Goal: Navigation & Orientation: Find specific page/section

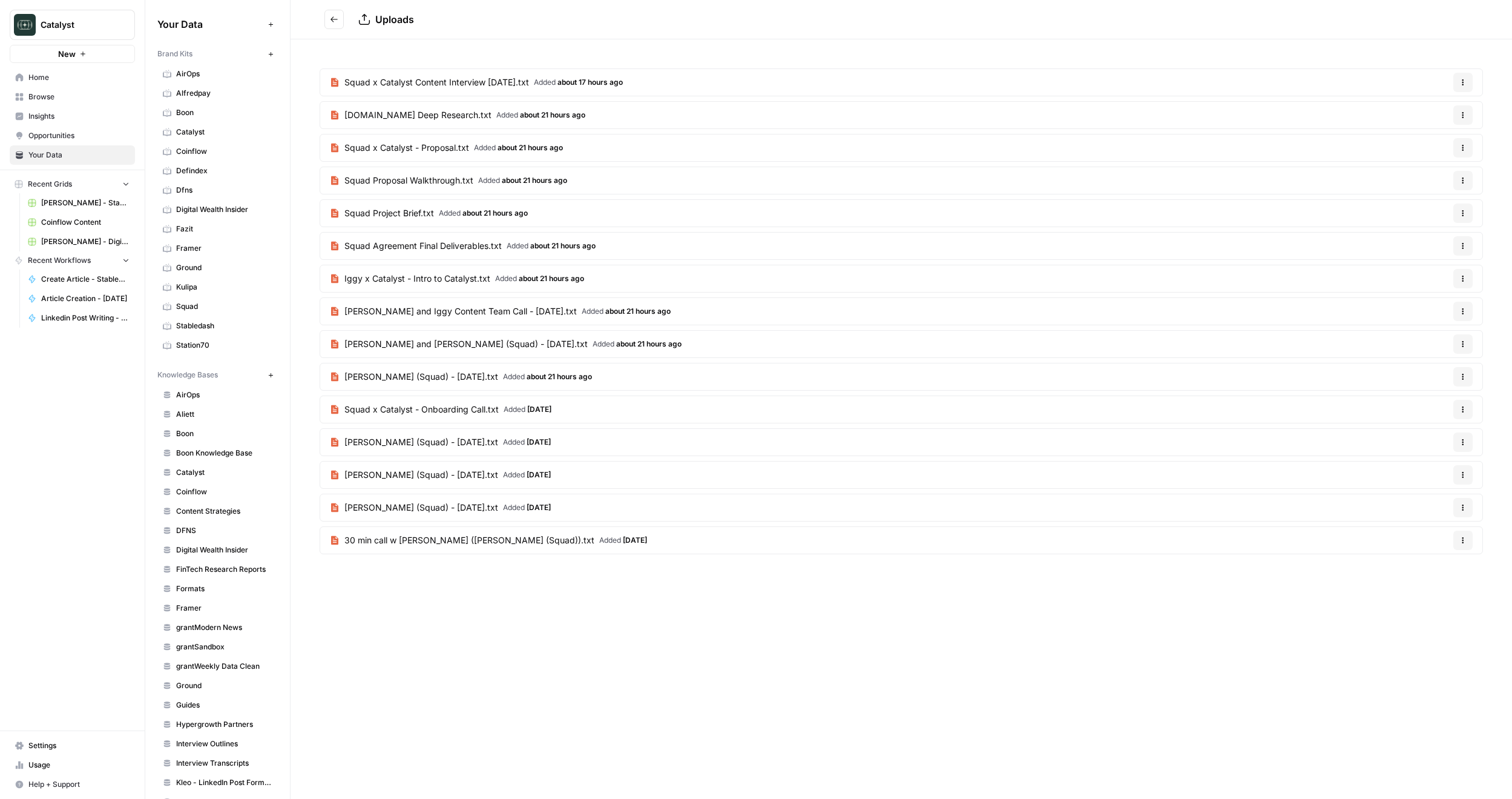
click at [192, 490] on span "Coinflow" at bounding box center [224, 491] width 96 height 11
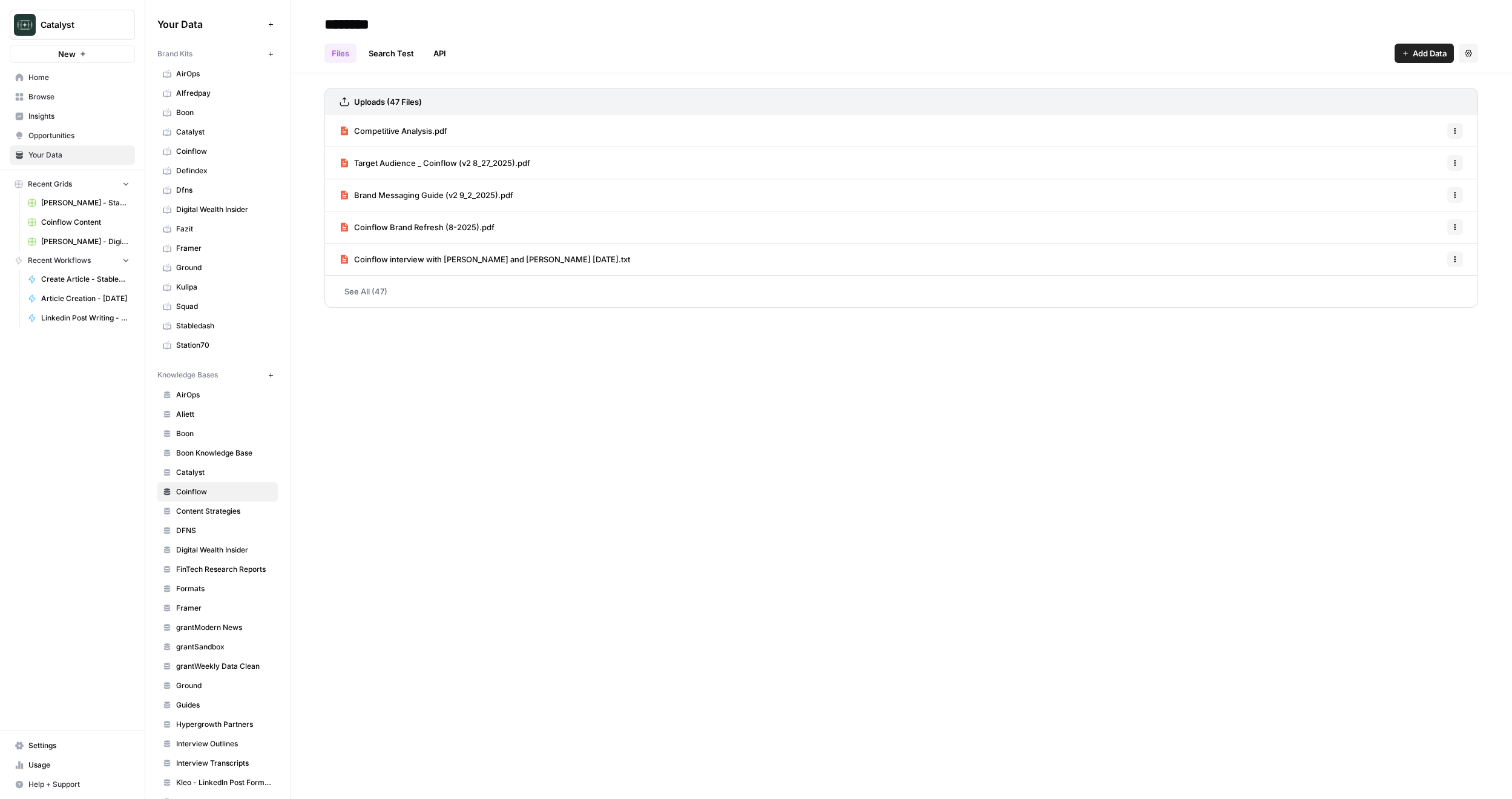
click at [392, 58] on link "Search Test" at bounding box center [391, 53] width 60 height 19
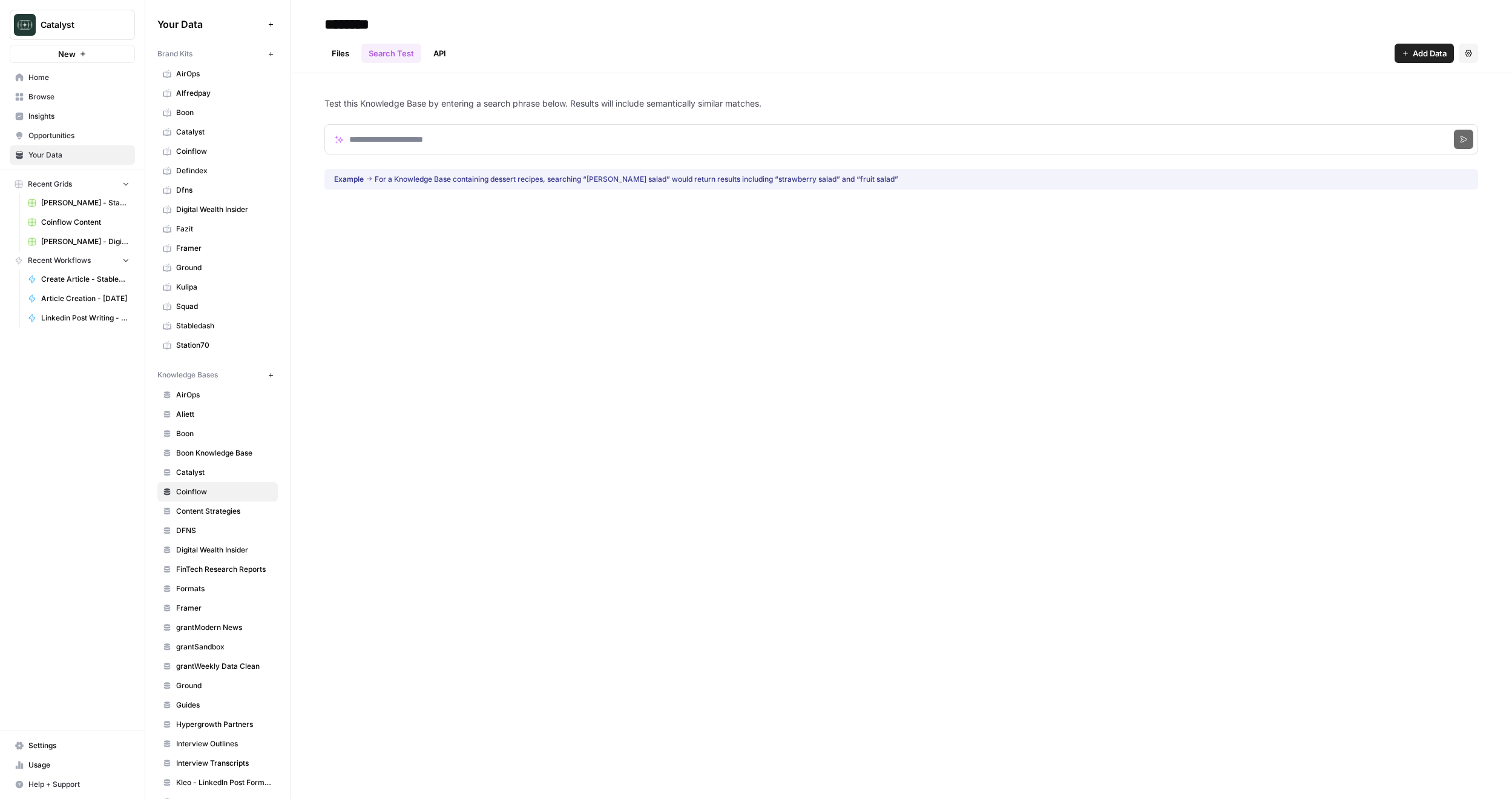
click at [443, 57] on link "API" at bounding box center [440, 53] width 27 height 19
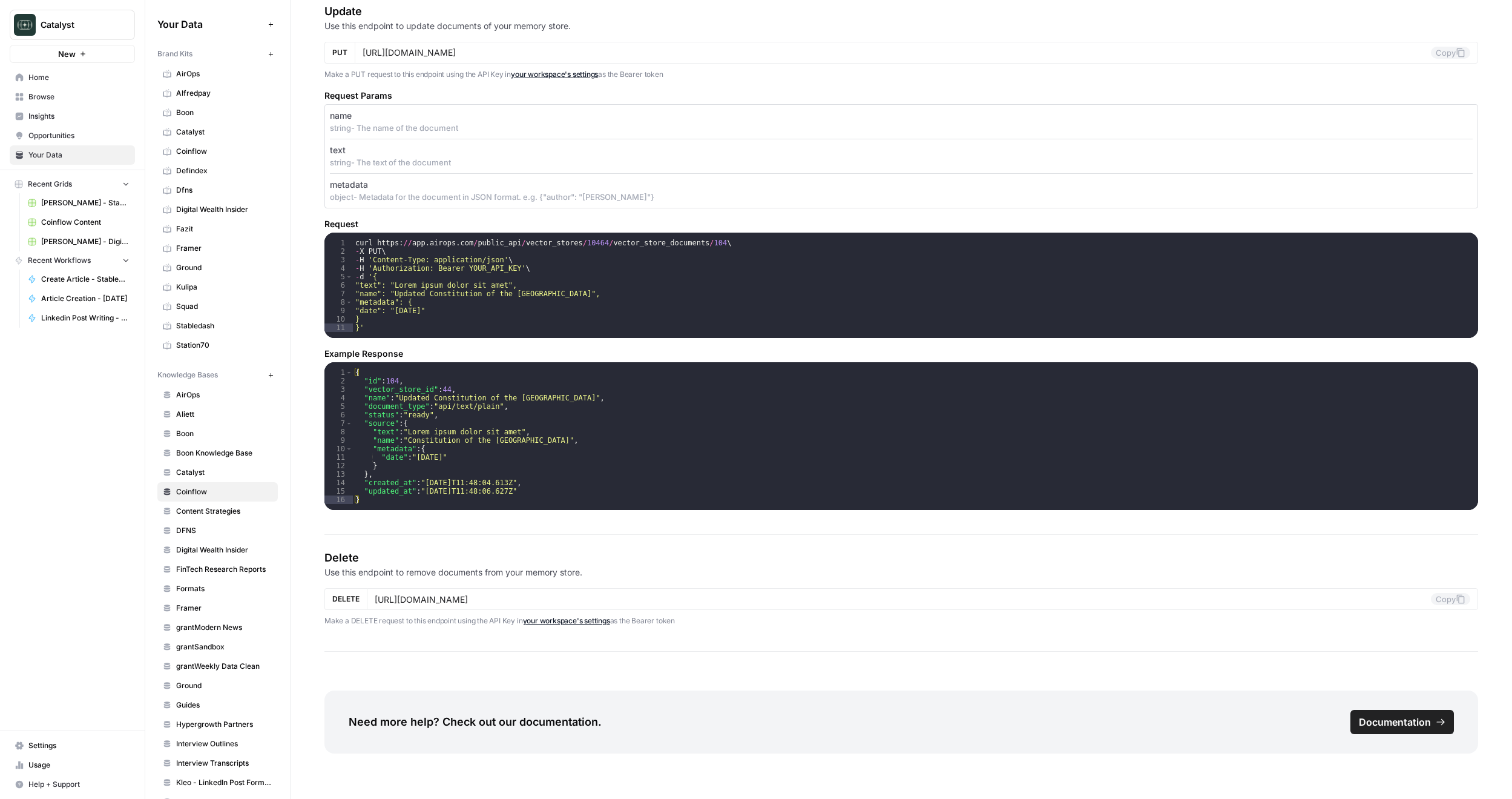
scroll to position [1559, 0]
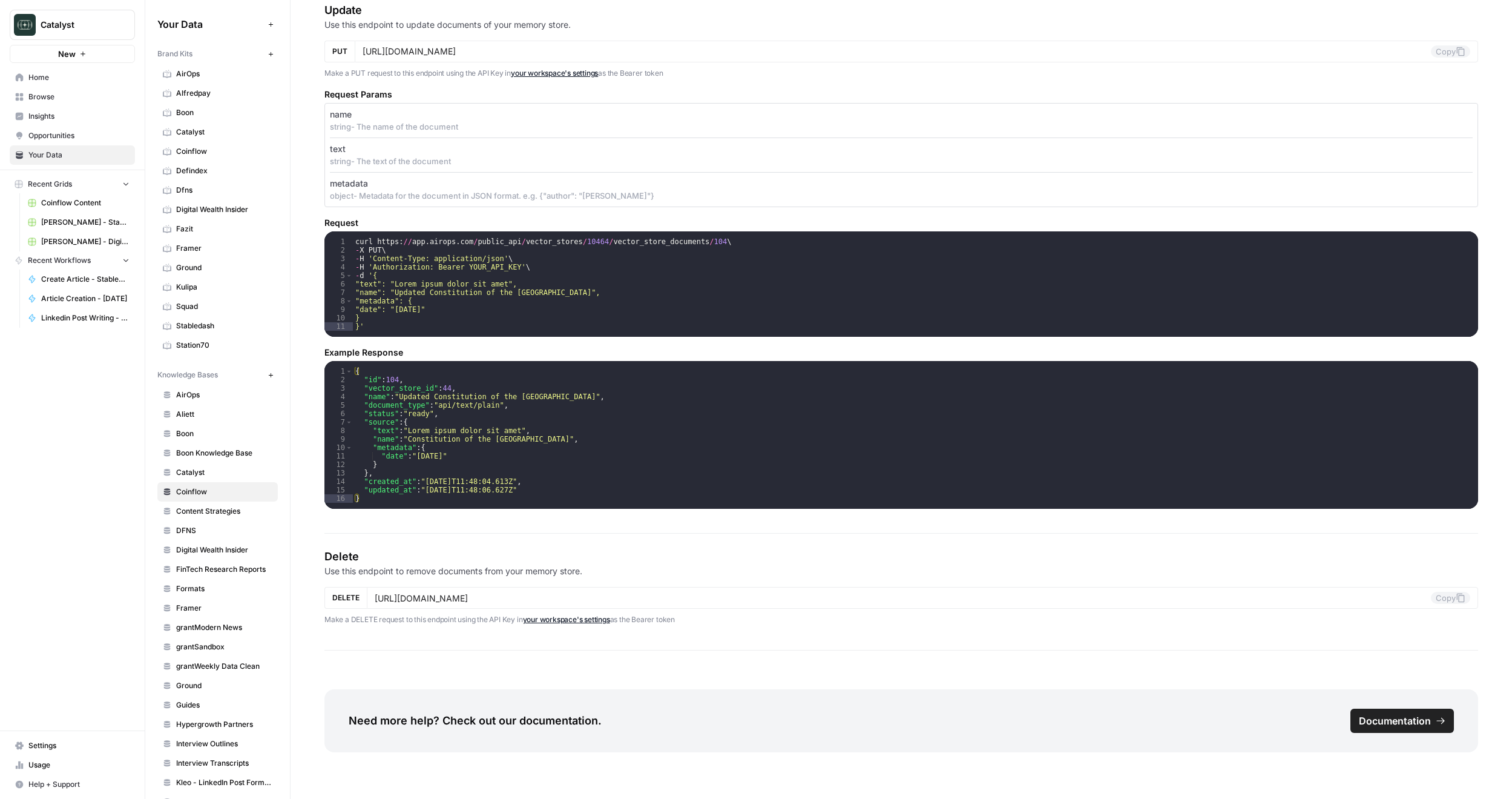
click at [69, 95] on span "Browse" at bounding box center [79, 96] width 101 height 11
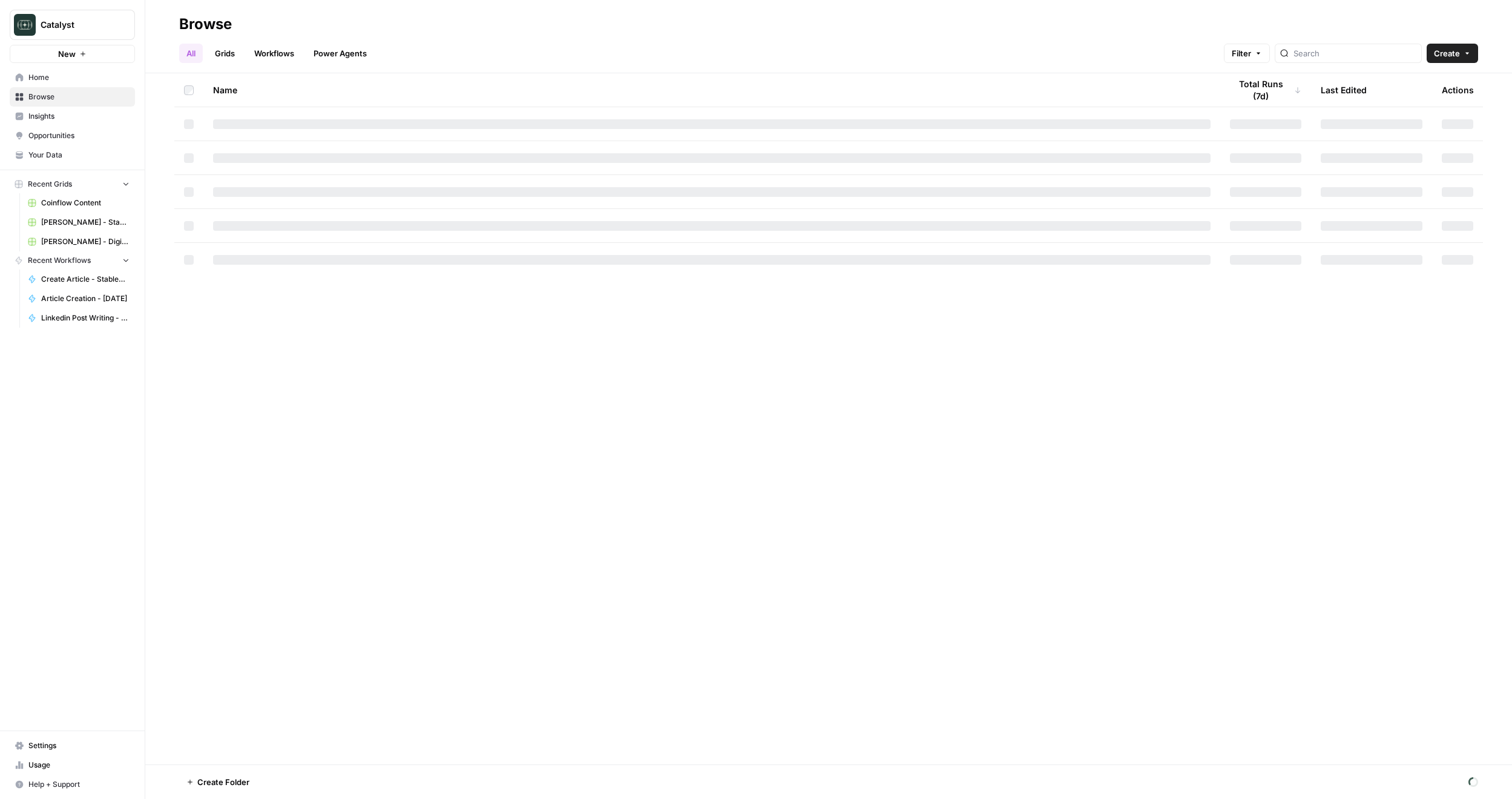
click at [226, 57] on link "Grids" at bounding box center [225, 53] width 35 height 19
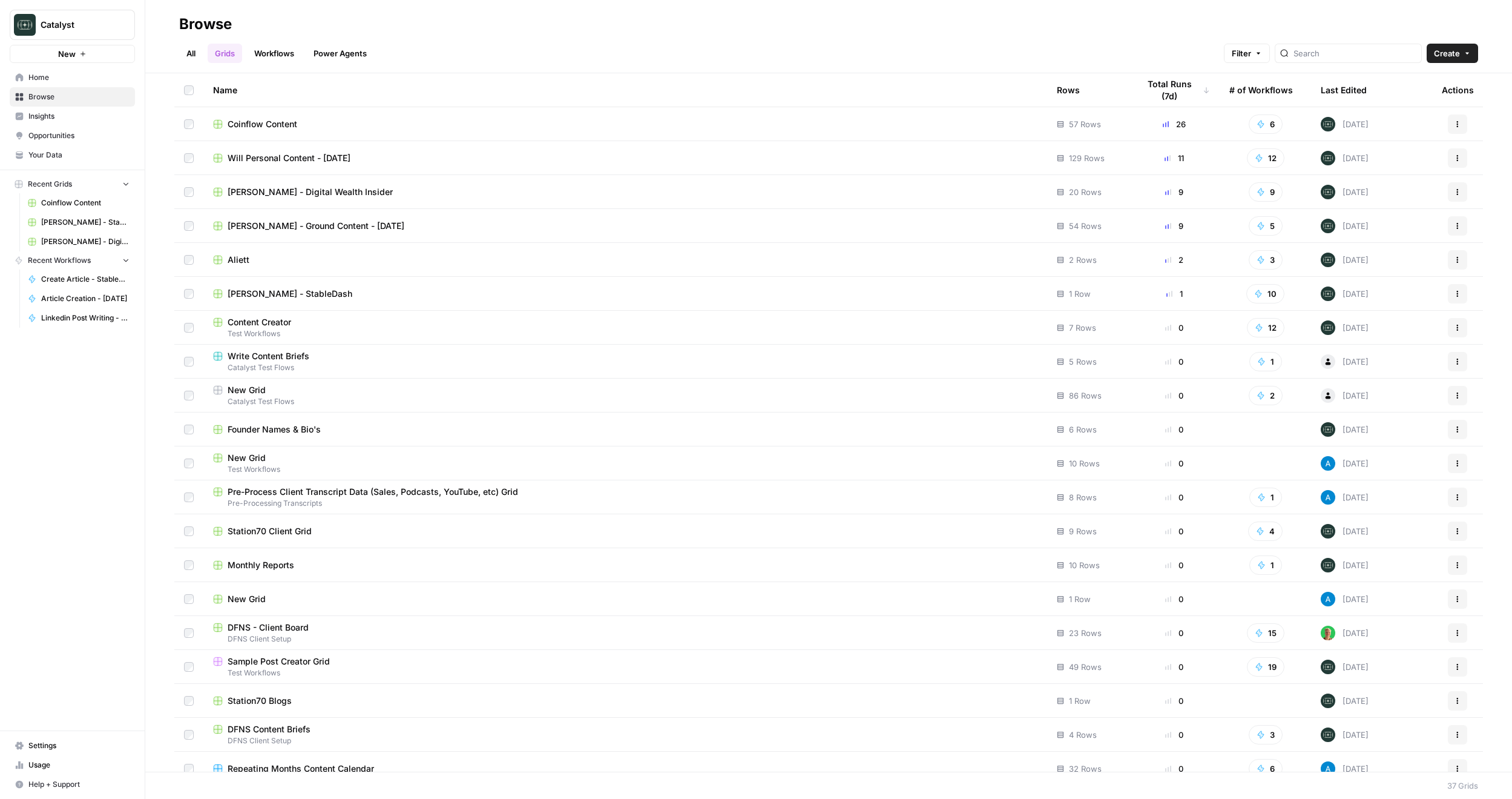
click at [275, 128] on span "Coinflow Content" at bounding box center [262, 124] width 70 height 12
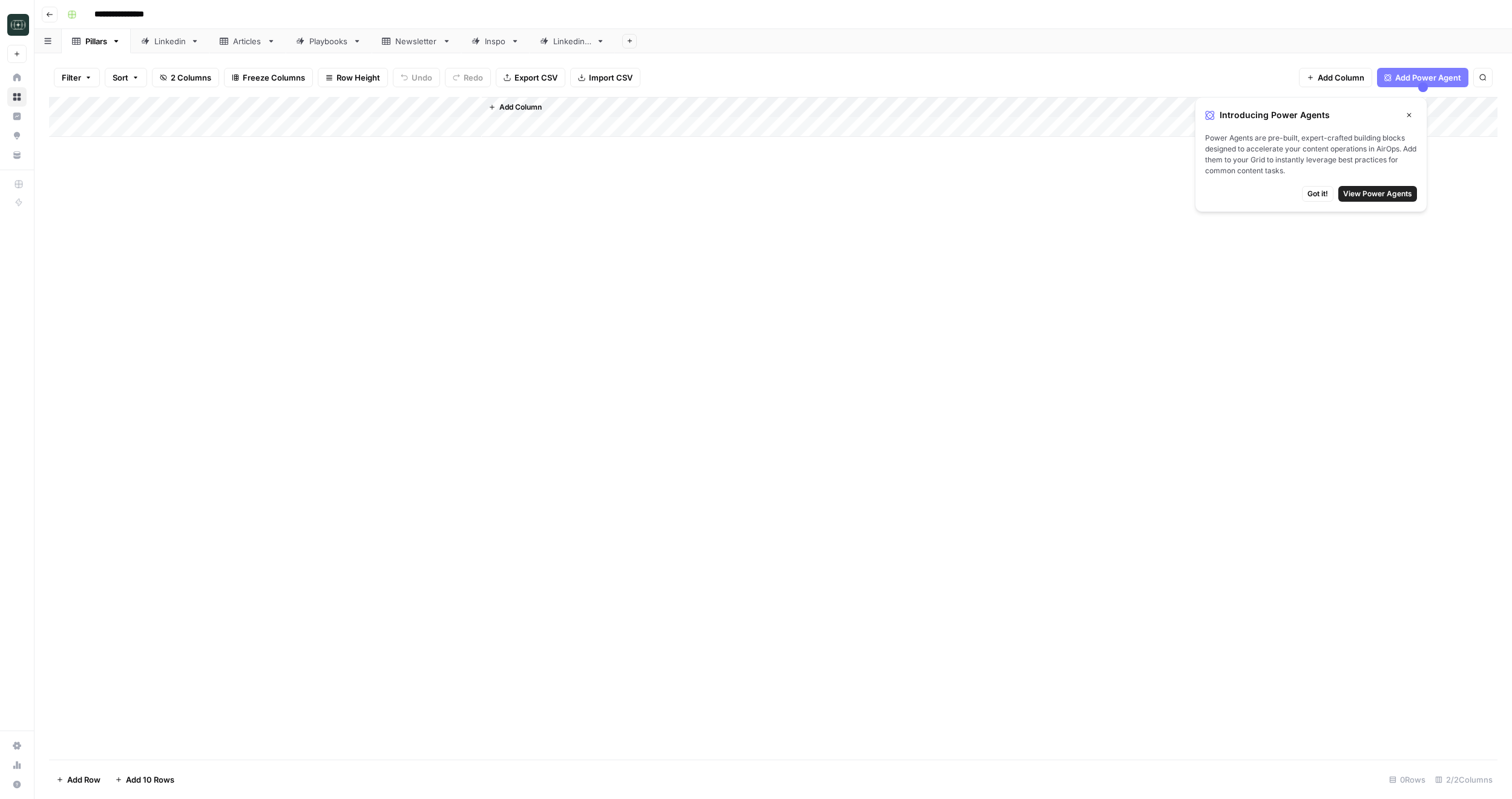
click at [178, 44] on div "Linkedin" at bounding box center [170, 41] width 32 height 12
click at [261, 39] on div "Articles" at bounding box center [247, 41] width 29 height 12
click at [328, 43] on div "Playbooks" at bounding box center [328, 41] width 39 height 12
click at [104, 48] on link "Pillars" at bounding box center [95, 41] width 69 height 24
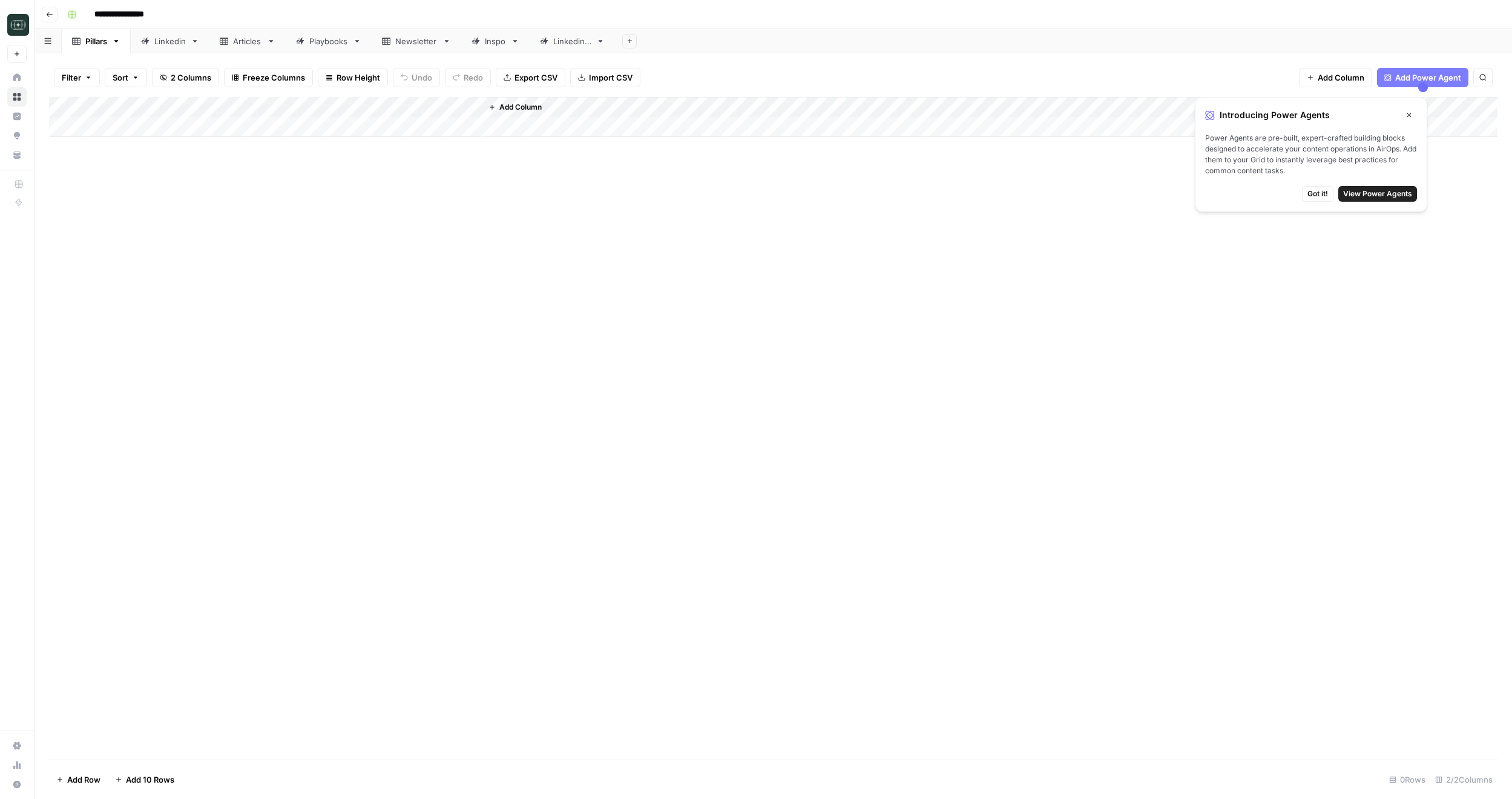
click at [433, 41] on div "Newsletter" at bounding box center [416, 41] width 42 height 12
click at [495, 41] on div "Inspo" at bounding box center [496, 41] width 22 height 12
click at [579, 44] on div "Linkedin 2" at bounding box center [572, 41] width 38 height 12
click at [111, 46] on link "Pillars" at bounding box center [95, 41] width 69 height 24
click at [259, 45] on div "Articles" at bounding box center [247, 41] width 29 height 12
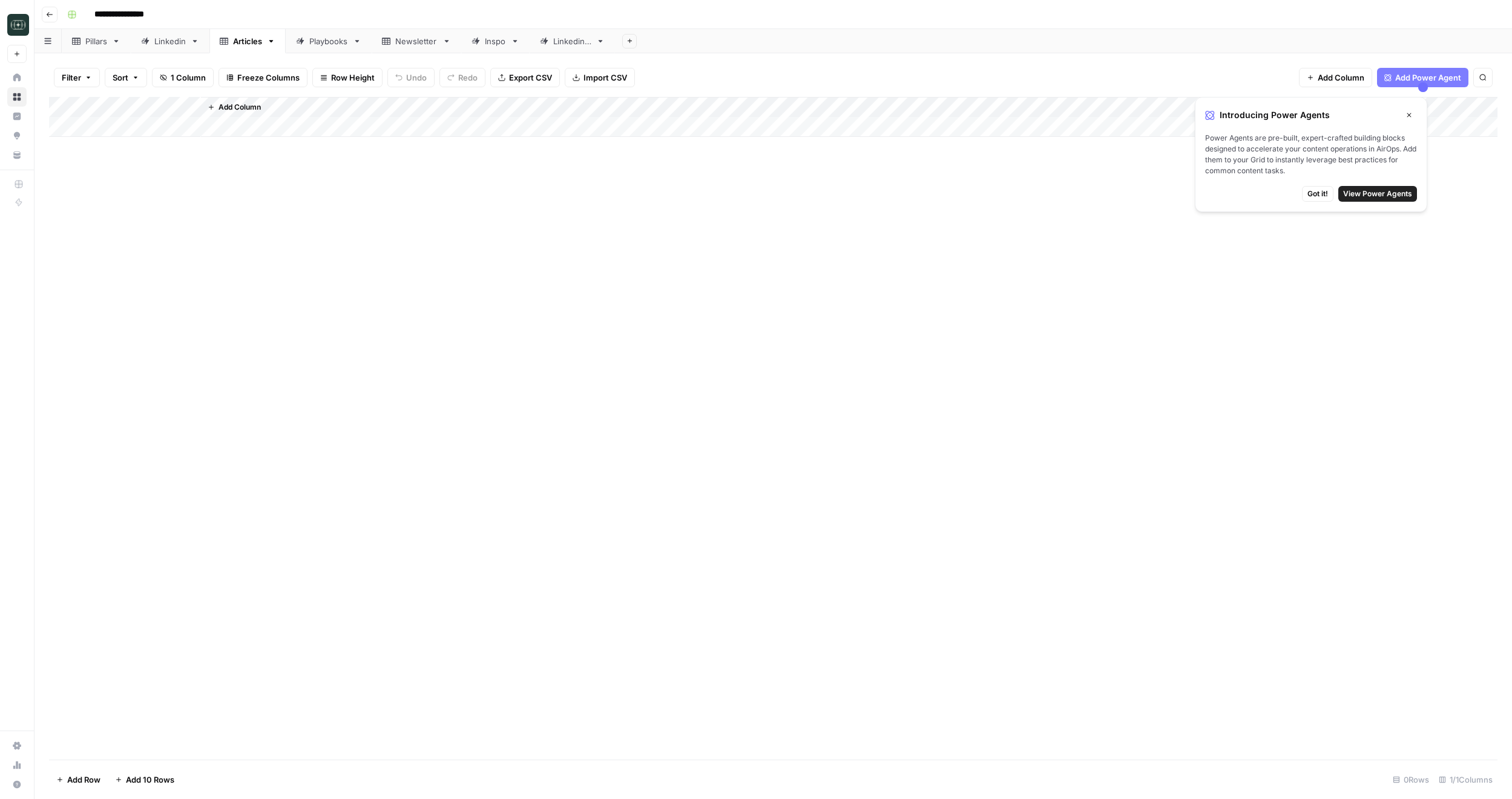
click at [322, 42] on div "Playbooks" at bounding box center [328, 41] width 39 height 12
click at [248, 46] on div "Articles" at bounding box center [247, 41] width 29 height 12
click at [163, 42] on div "Linkedin" at bounding box center [170, 41] width 32 height 12
click at [741, 719] on div "Add Column" at bounding box center [773, 428] width 1449 height 662
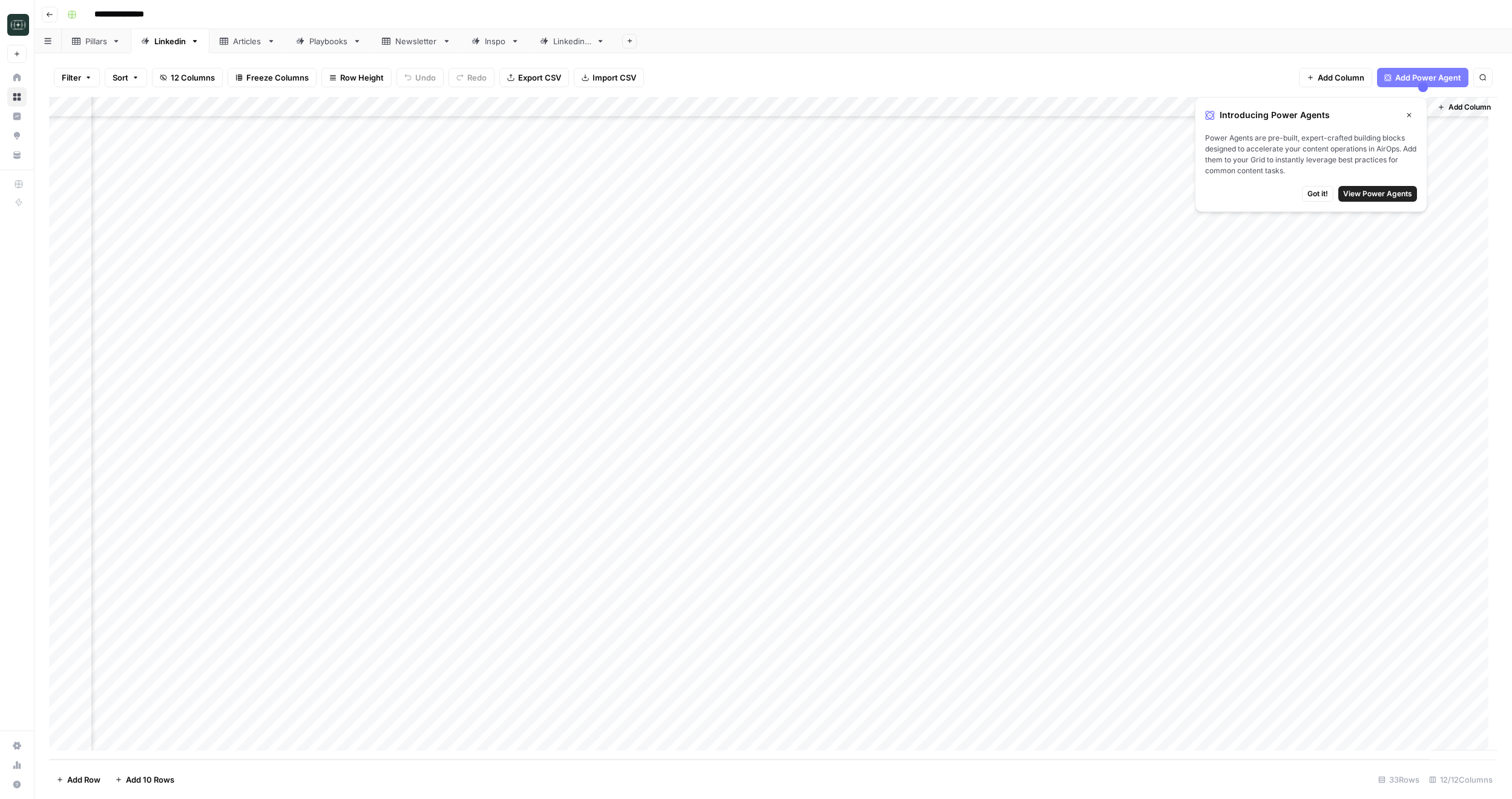
click at [754, 721] on div "Add Column" at bounding box center [773, 428] width 1449 height 662
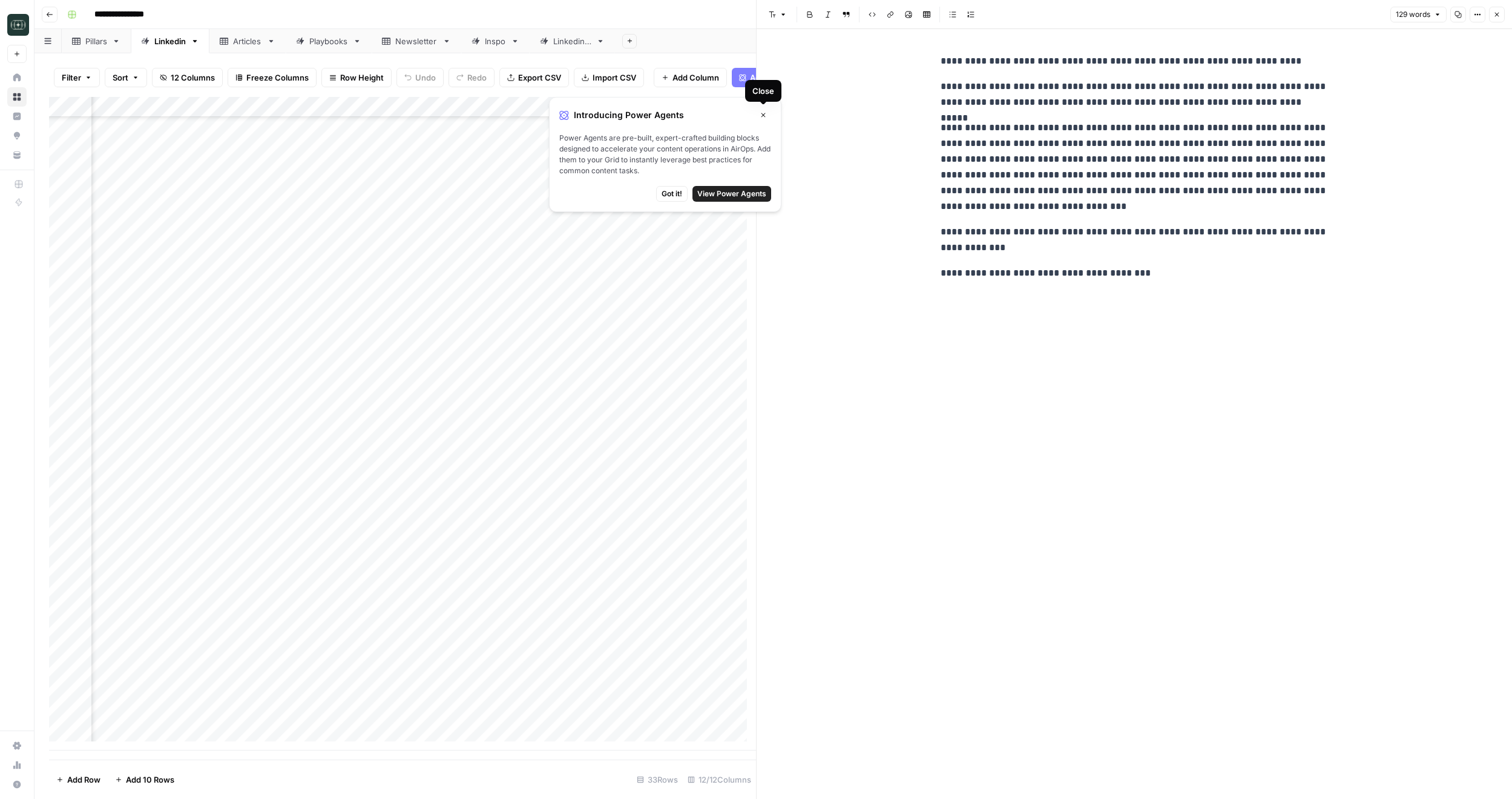
click at [765, 119] on button "Close" at bounding box center [763, 114] width 16 height 16
click at [412, 116] on div "Add Column" at bounding box center [402, 424] width 707 height 654
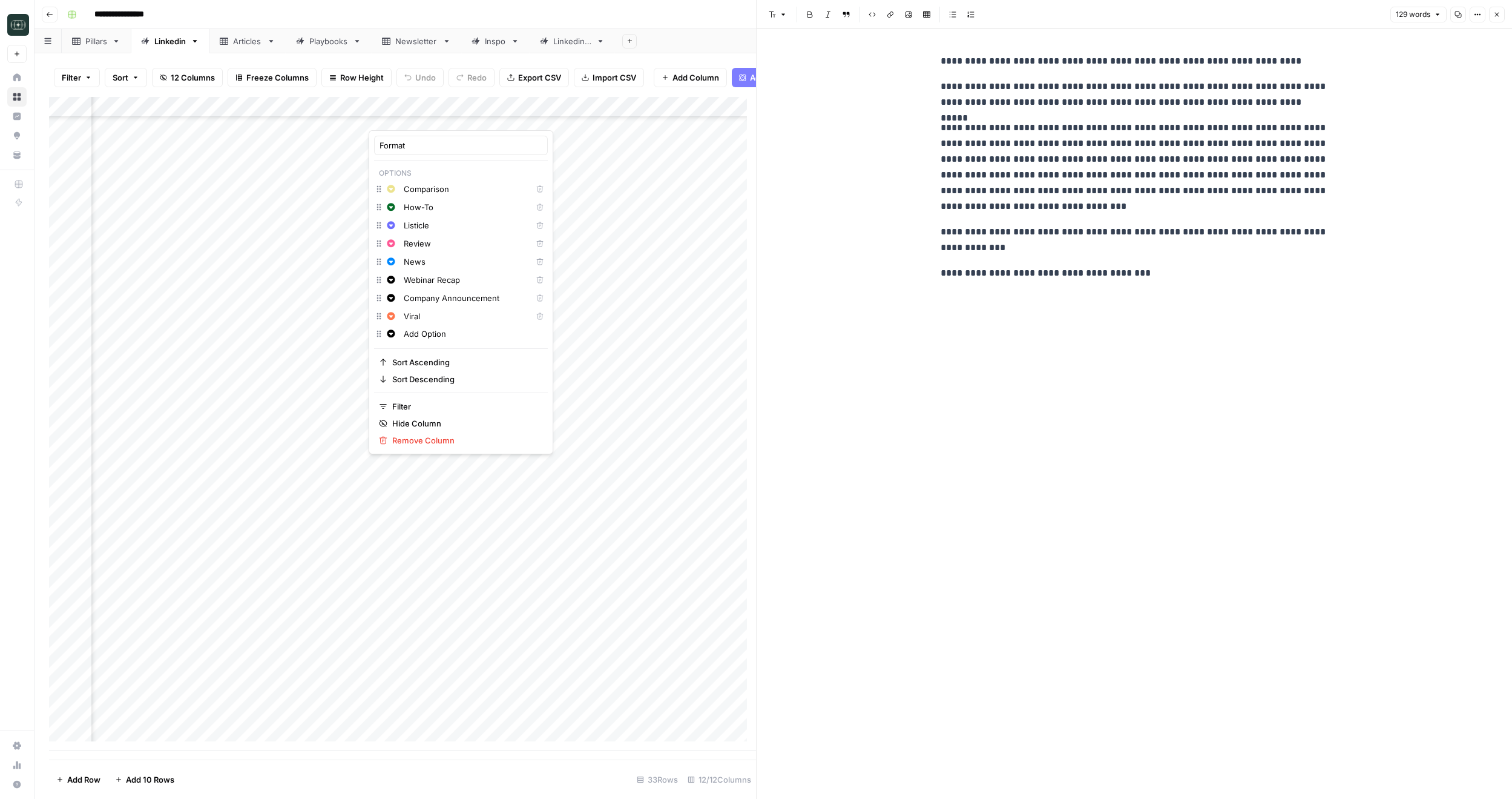
click at [960, 467] on div "**********" at bounding box center [1134, 414] width 402 height 770
click at [105, 42] on div "Pillars" at bounding box center [96, 41] width 22 height 12
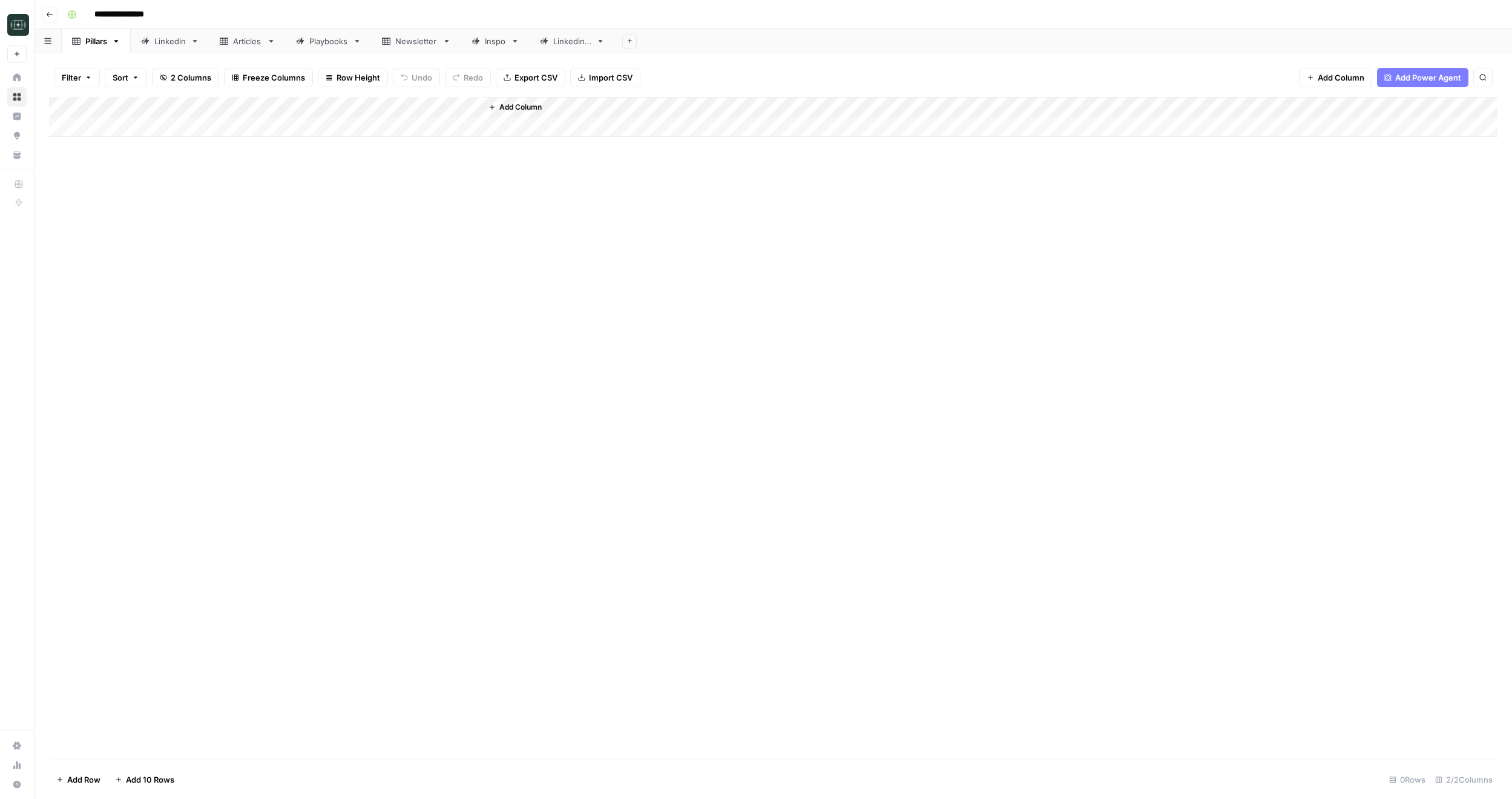
click at [157, 41] on div "Linkedin" at bounding box center [170, 41] width 32 height 12
click at [515, 103] on div "Add Column" at bounding box center [773, 428] width 1449 height 662
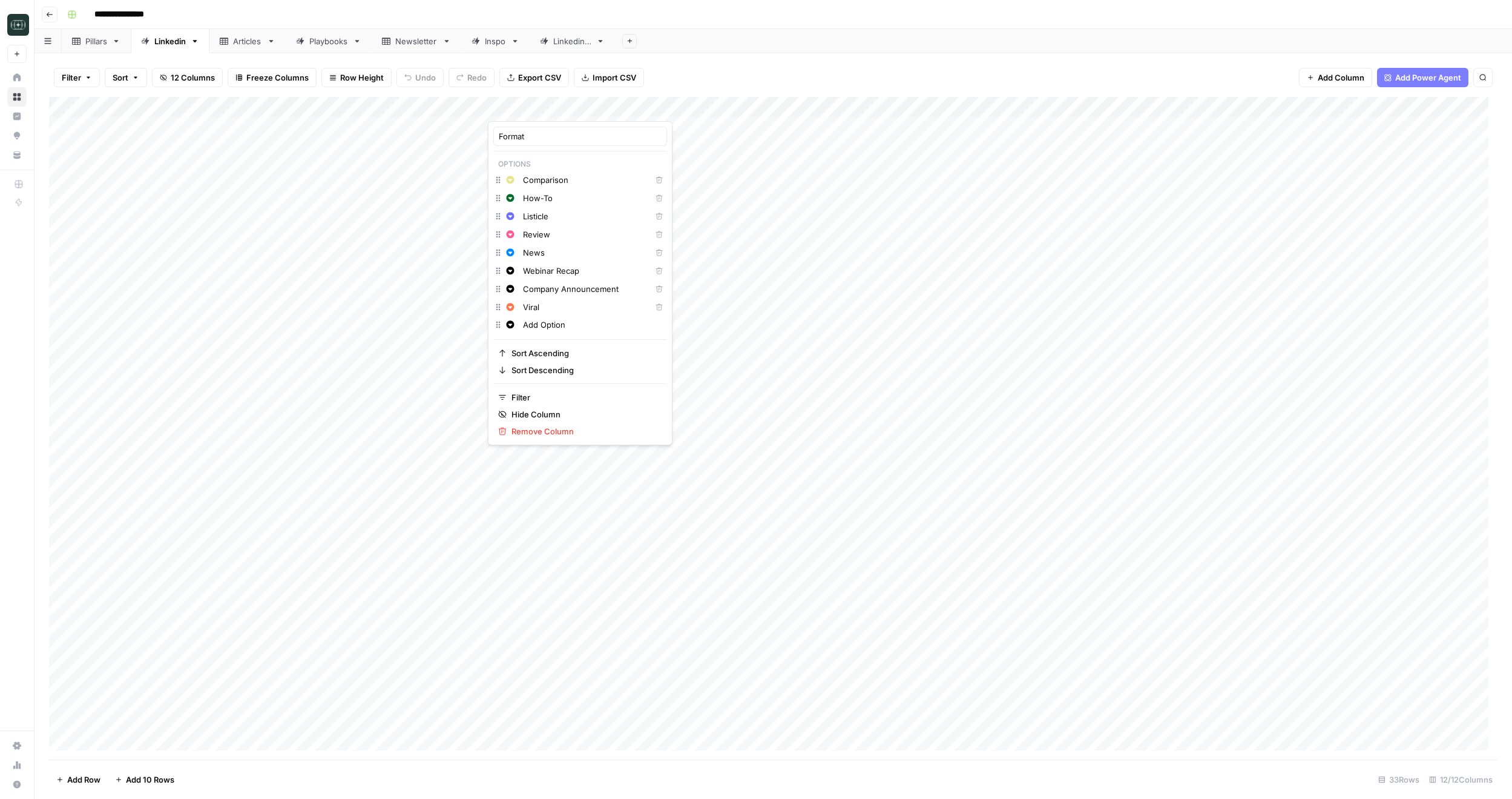
click at [550, 89] on div "Filter Sort 12 Columns Freeze Columns Row Height Undo Redo Export CSV Import CS…" at bounding box center [773, 77] width 1449 height 39
